Goal: Transaction & Acquisition: Purchase product/service

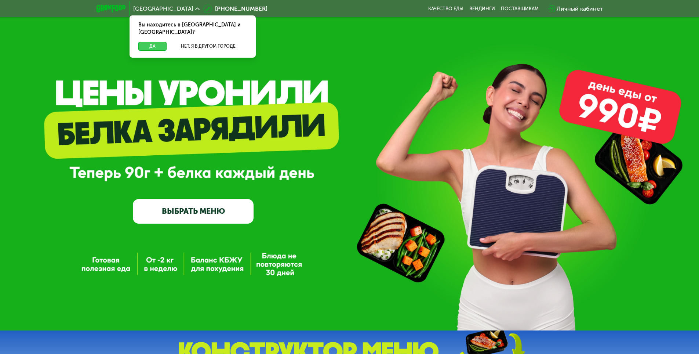
click at [151, 42] on button "Да" at bounding box center [152, 46] width 28 height 9
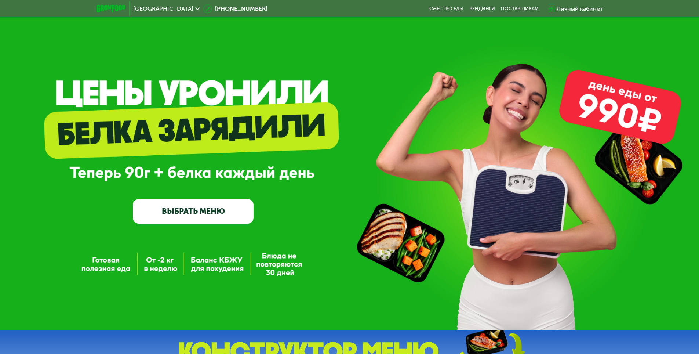
click at [211, 212] on link "ВЫБРАТЬ МЕНЮ" at bounding box center [193, 211] width 121 height 24
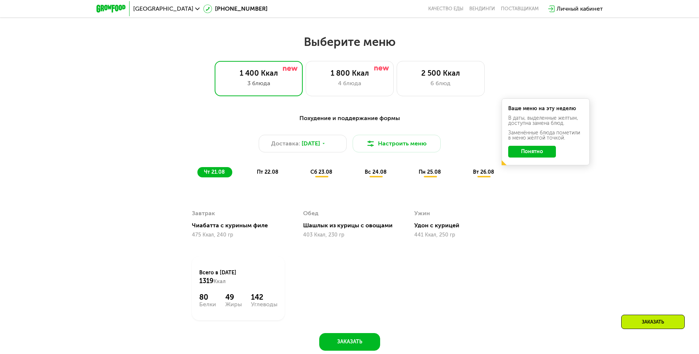
scroll to position [359, 0]
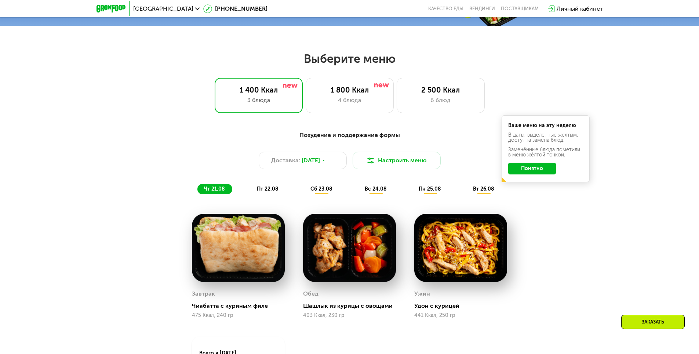
click at [545, 171] on button "Понятно" at bounding box center [532, 168] width 48 height 12
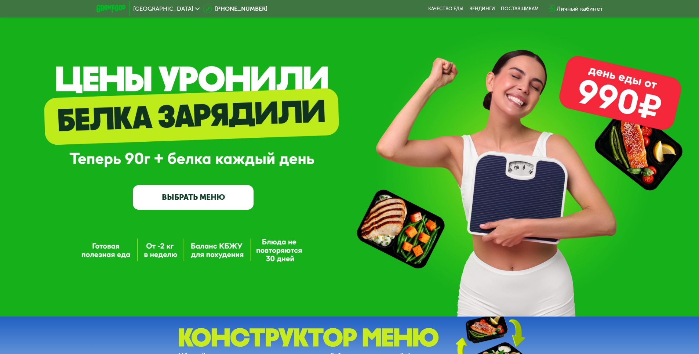
scroll to position [0, 0]
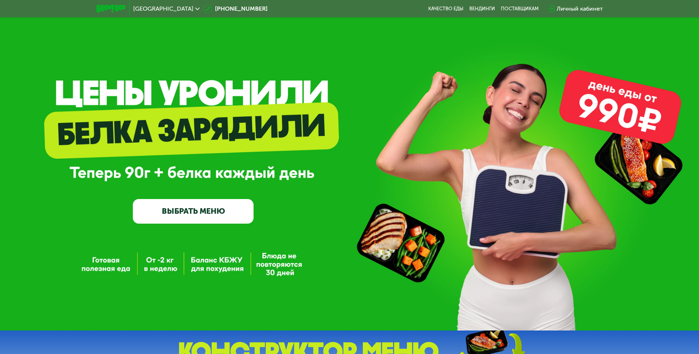
click at [230, 209] on link "ВЫБРАТЬ МЕНЮ" at bounding box center [193, 211] width 121 height 24
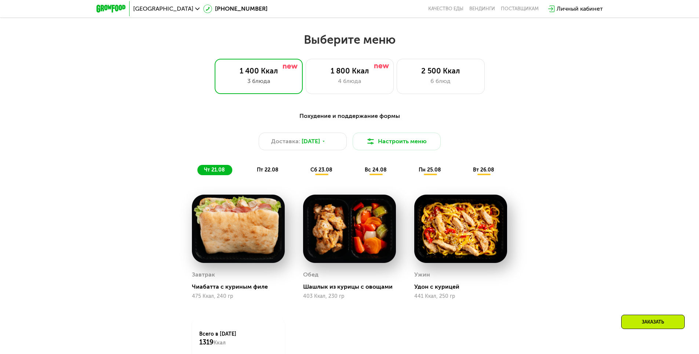
scroll to position [396, 0]
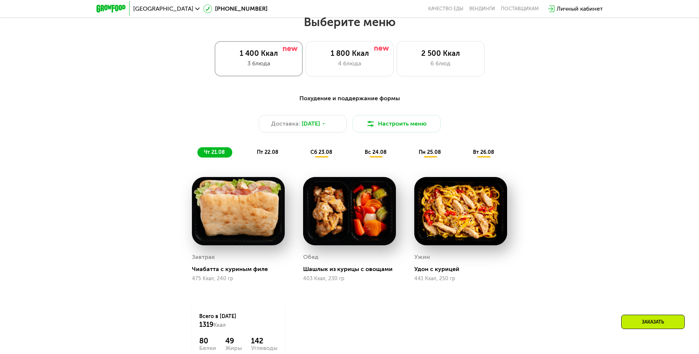
click at [252, 68] on div "3 блюда" at bounding box center [258, 63] width 73 height 9
click at [397, 67] on div "1 800 Ккал 4 блюда" at bounding box center [441, 58] width 88 height 35
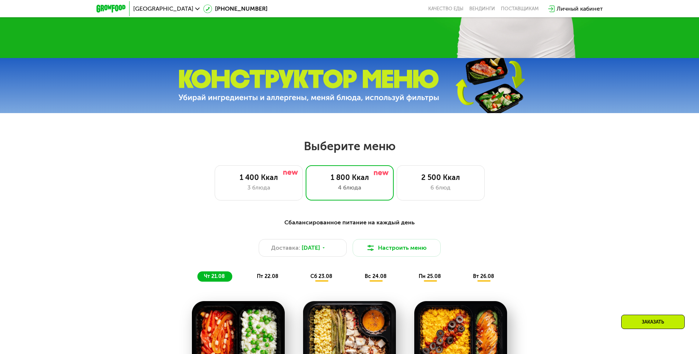
scroll to position [249, 0]
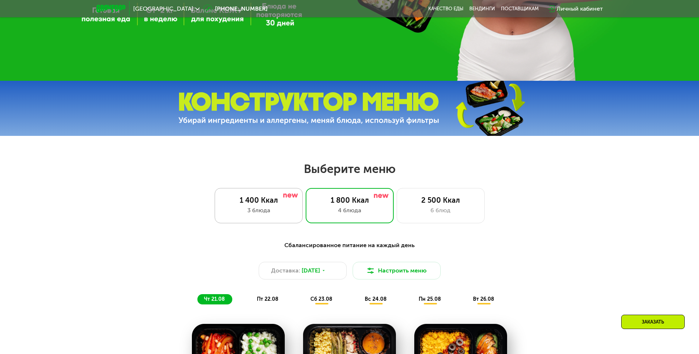
click at [268, 204] on div "1 400 Ккал" at bounding box center [258, 200] width 73 height 9
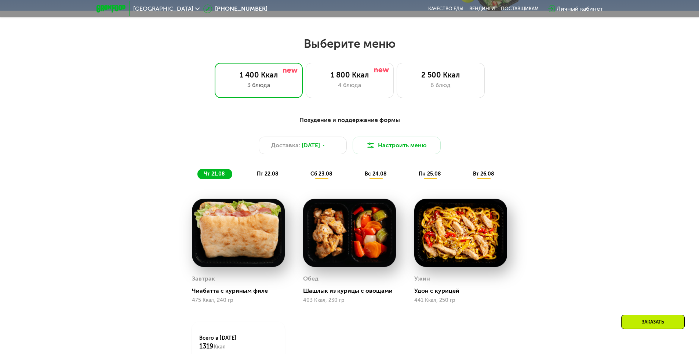
scroll to position [433, 0]
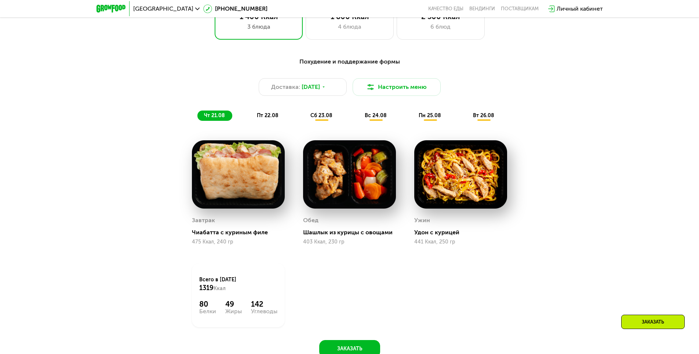
click at [321, 117] on span "сб 23.08" at bounding box center [321, 115] width 22 height 6
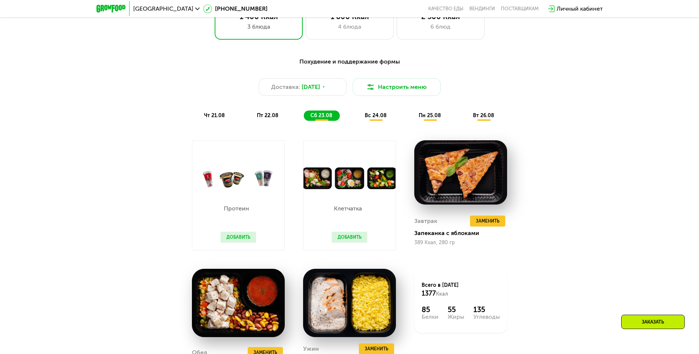
click at [374, 116] on span "вс 24.08" at bounding box center [376, 115] width 22 height 6
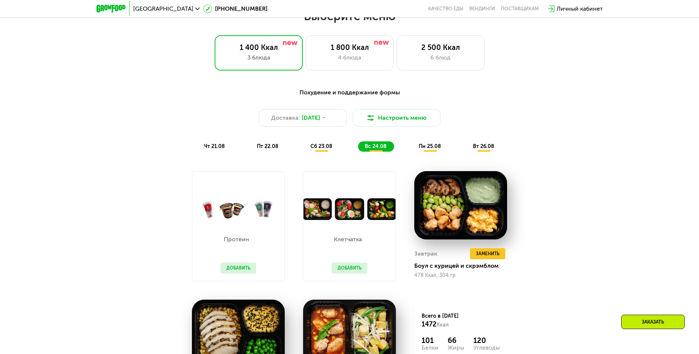
scroll to position [396, 0]
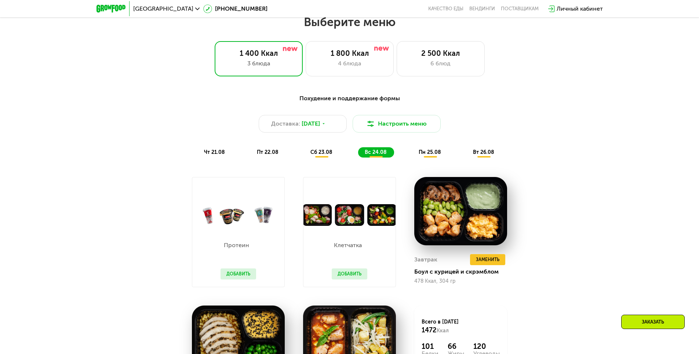
click at [428, 153] on span "пн 25.08" at bounding box center [430, 152] width 22 height 6
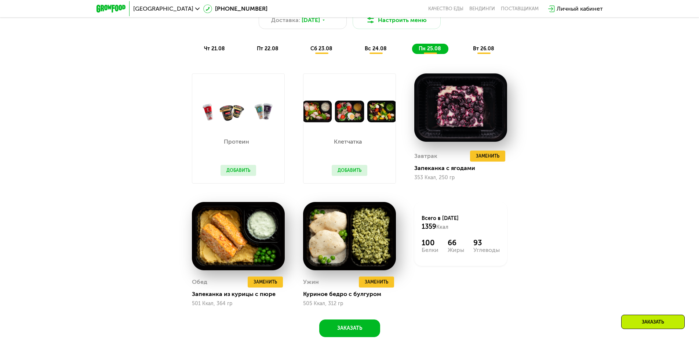
scroll to position [506, 0]
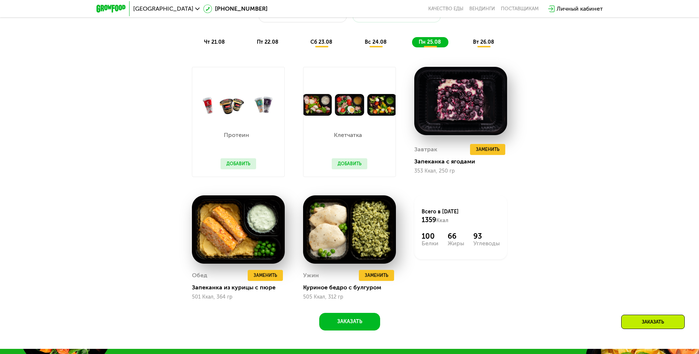
click at [485, 47] on div "вт 26.08" at bounding box center [483, 42] width 35 height 10
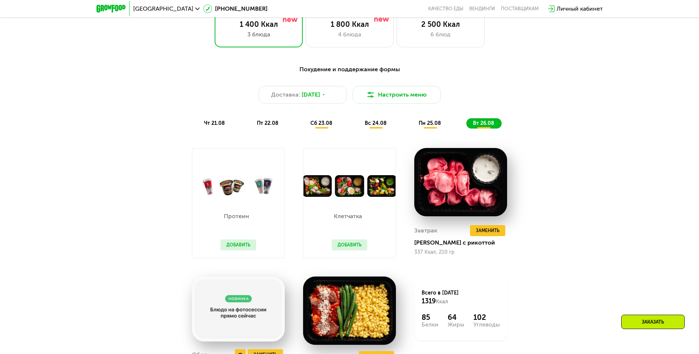
scroll to position [323, 0]
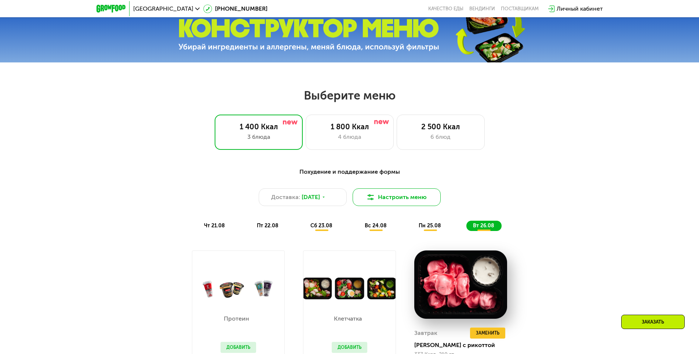
click at [389, 201] on button "Настроить меню" at bounding box center [396, 197] width 88 height 18
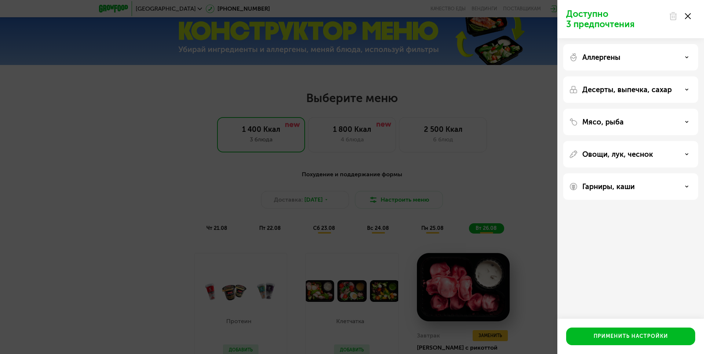
click at [688, 125] on div "Мясо, рыба" at bounding box center [630, 121] width 123 height 9
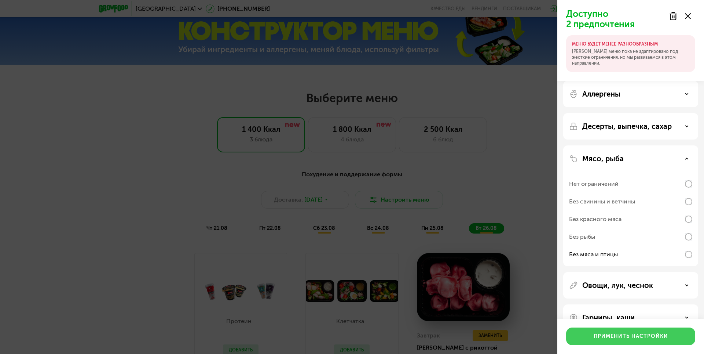
click at [623, 336] on div "Применить настройки" at bounding box center [631, 335] width 74 height 7
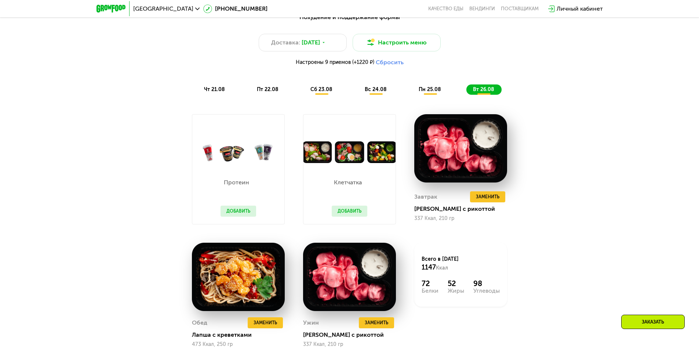
scroll to position [470, 0]
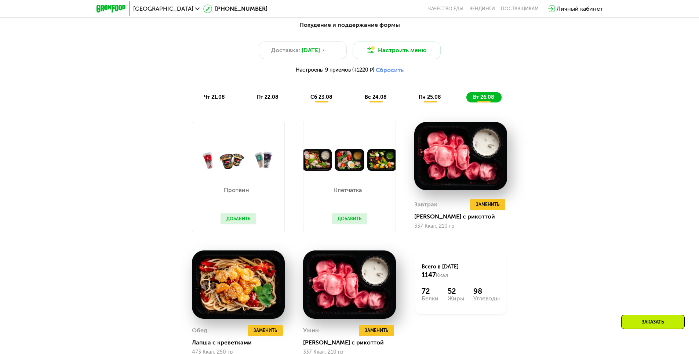
click at [432, 97] on span "пн 25.08" at bounding box center [430, 97] width 22 height 6
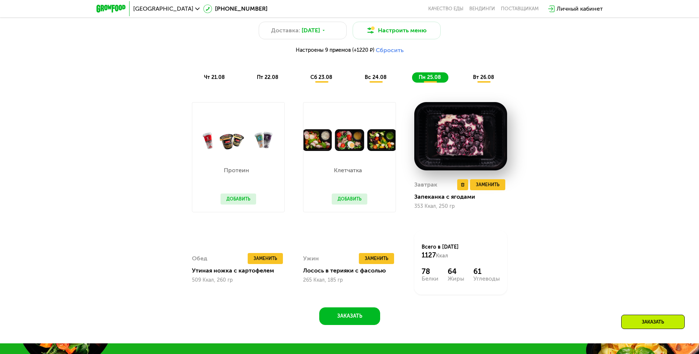
scroll to position [506, 0]
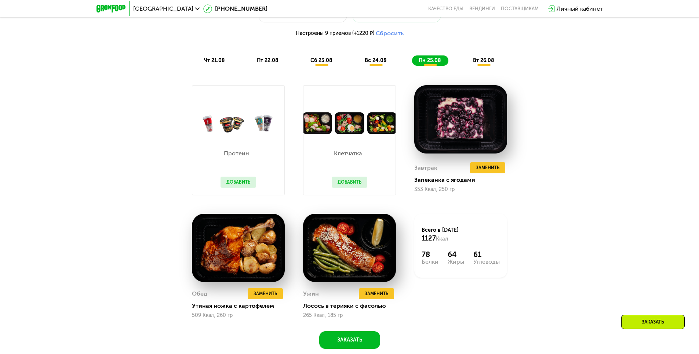
click at [379, 61] on span "вс 24.08" at bounding box center [376, 60] width 22 height 6
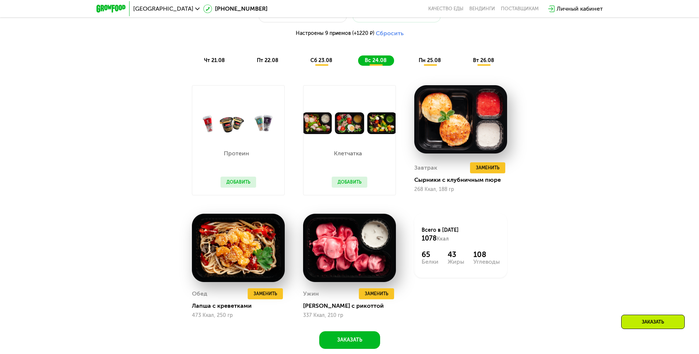
click at [320, 63] on span "сб 23.08" at bounding box center [321, 60] width 22 height 6
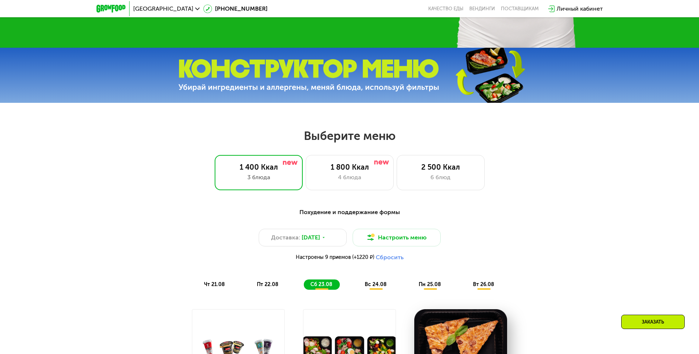
scroll to position [213, 0]
